Goal: Transaction & Acquisition: Subscribe to service/newsletter

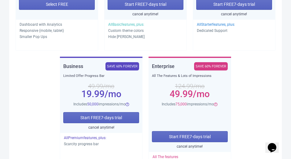
scroll to position [138, 0]
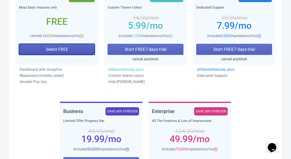
click at [62, 53] on button "Select FREE" at bounding box center [57, 49] width 76 height 11
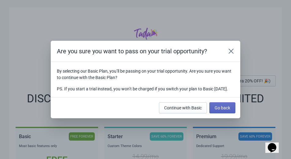
scroll to position [0, 0]
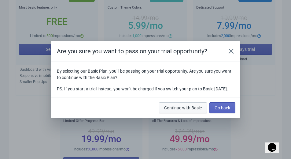
click at [191, 110] on span "Continue with Basic" at bounding box center [183, 107] width 38 height 5
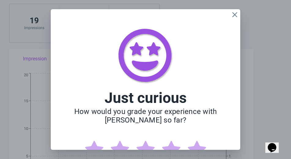
scroll to position [137, 0]
click at [234, 11] on div "Just curious How would you grade your experience with [PERSON_NAME] so far?" at bounding box center [146, 99] width 190 height 181
click at [234, 14] on icon "Close" at bounding box center [235, 15] width 6 height 6
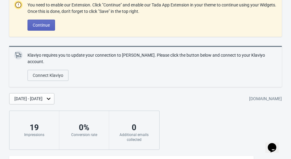
scroll to position [0, 0]
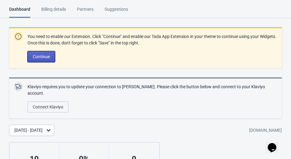
click at [38, 58] on span "Continue" at bounding box center [41, 56] width 17 height 5
